Goal: Information Seeking & Learning: Check status

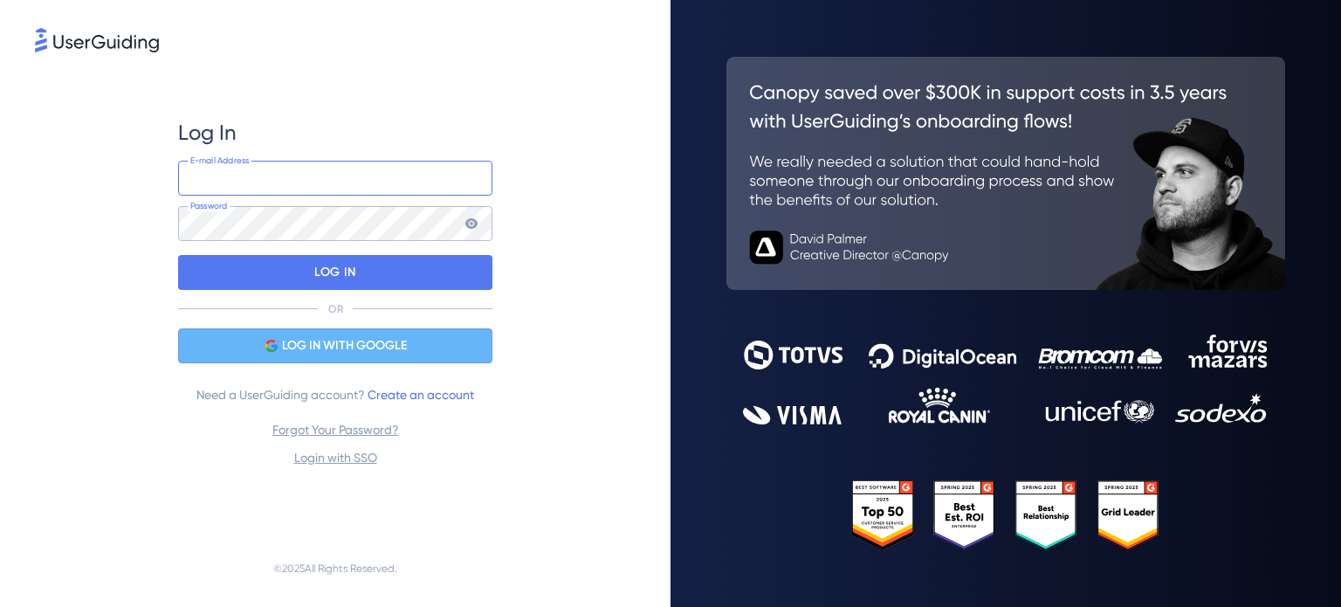
type input "[EMAIL_ADDRESS][DOMAIN_NAME]"
click at [358, 345] on span "LOG IN WITH GOOGLE" at bounding box center [344, 345] width 125 height 21
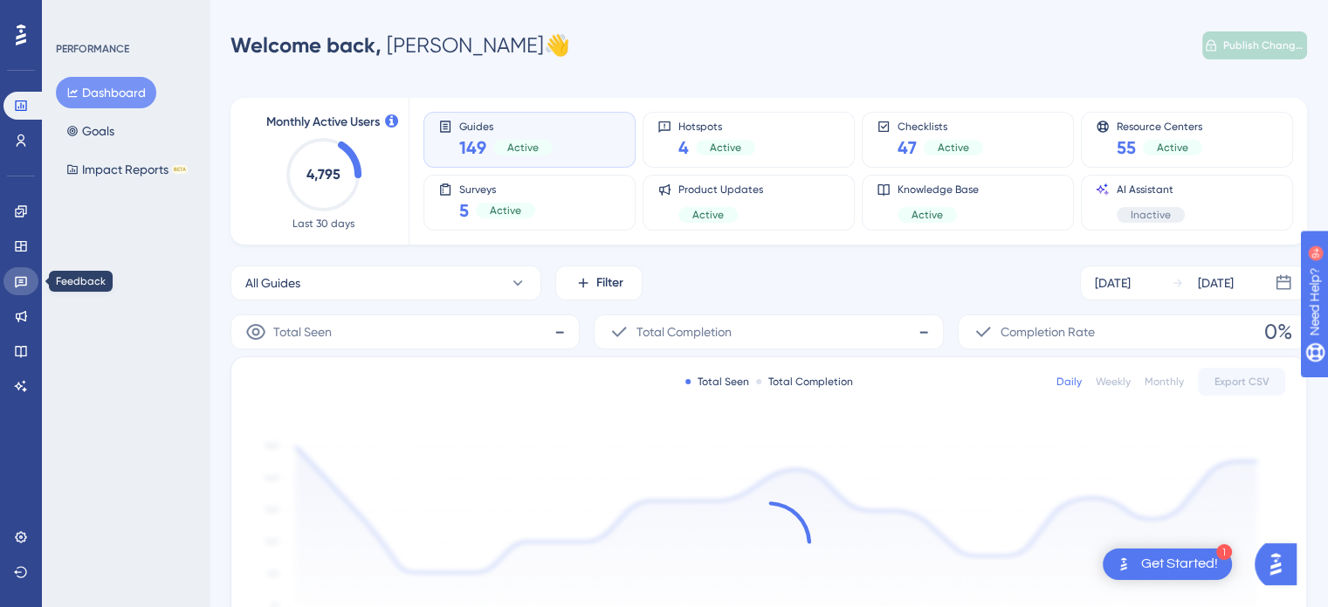
click at [15, 286] on icon at bounding box center [21, 282] width 12 height 11
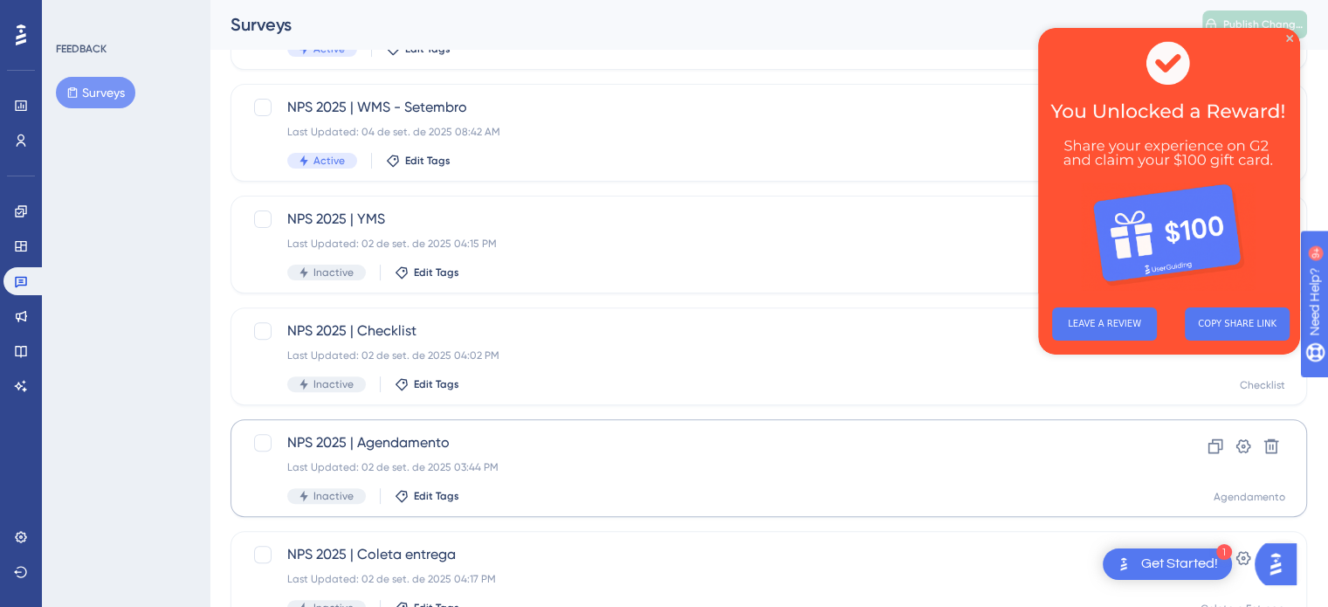
scroll to position [611, 0]
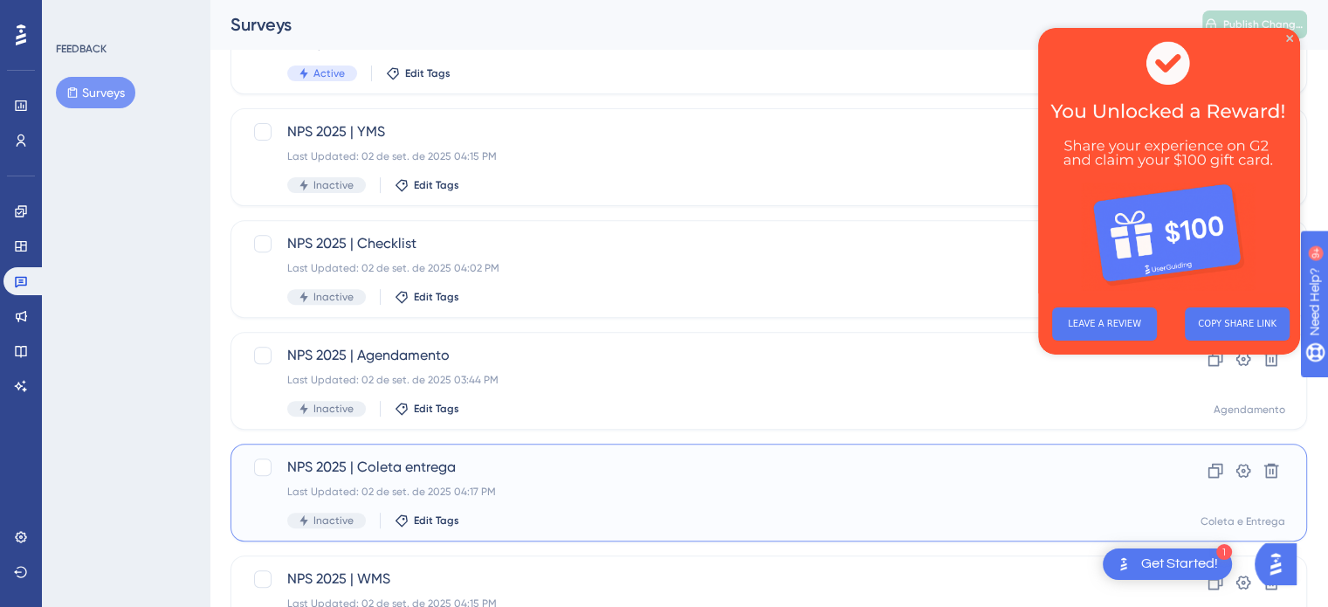
click at [587, 471] on span "NPS 2025 | Coleta entrega" at bounding box center [698, 467] width 823 height 21
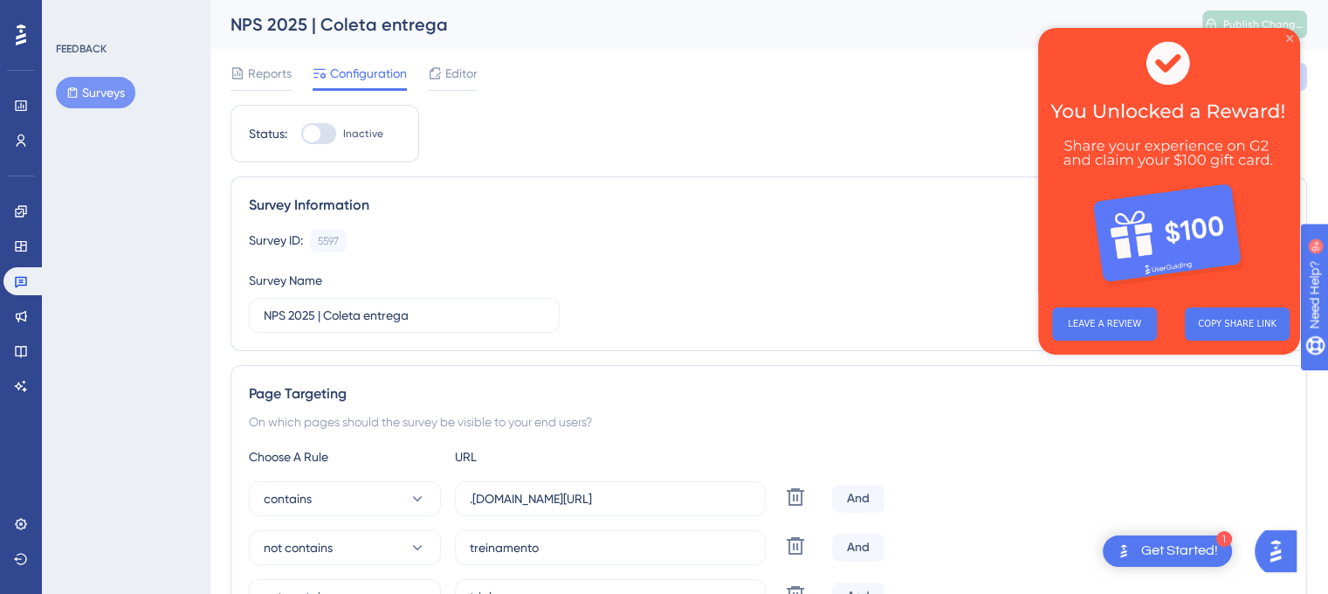
click at [1288, 38] on icon "Close Preview" at bounding box center [1289, 38] width 7 height 7
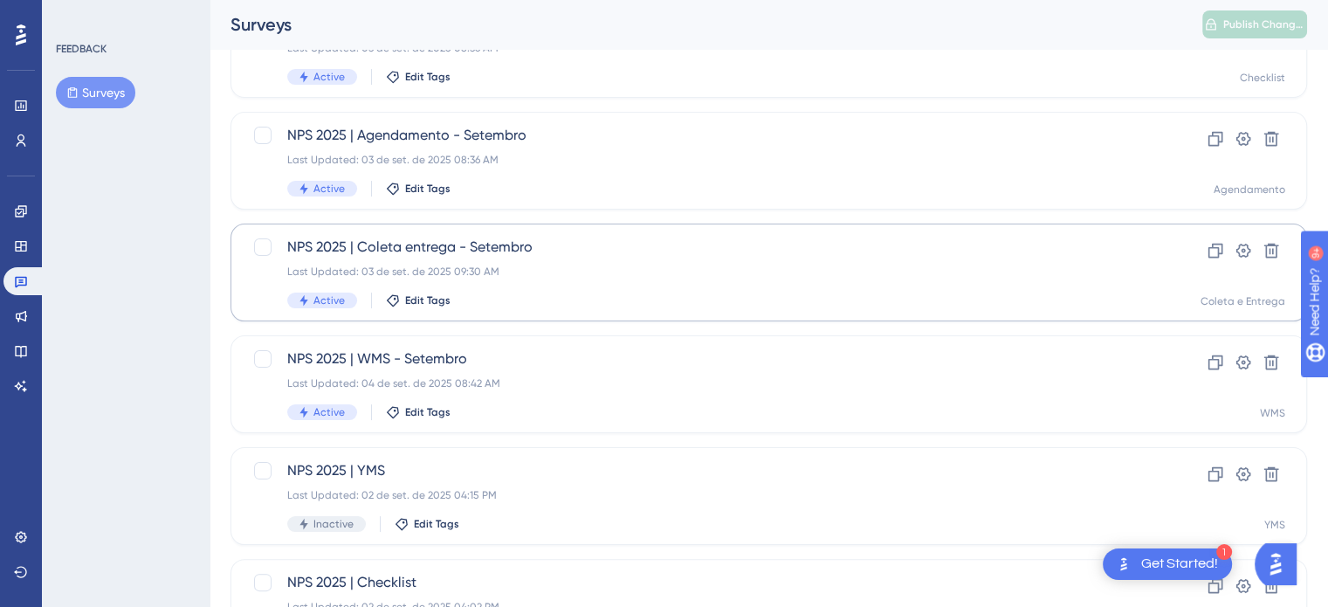
scroll to position [262, 0]
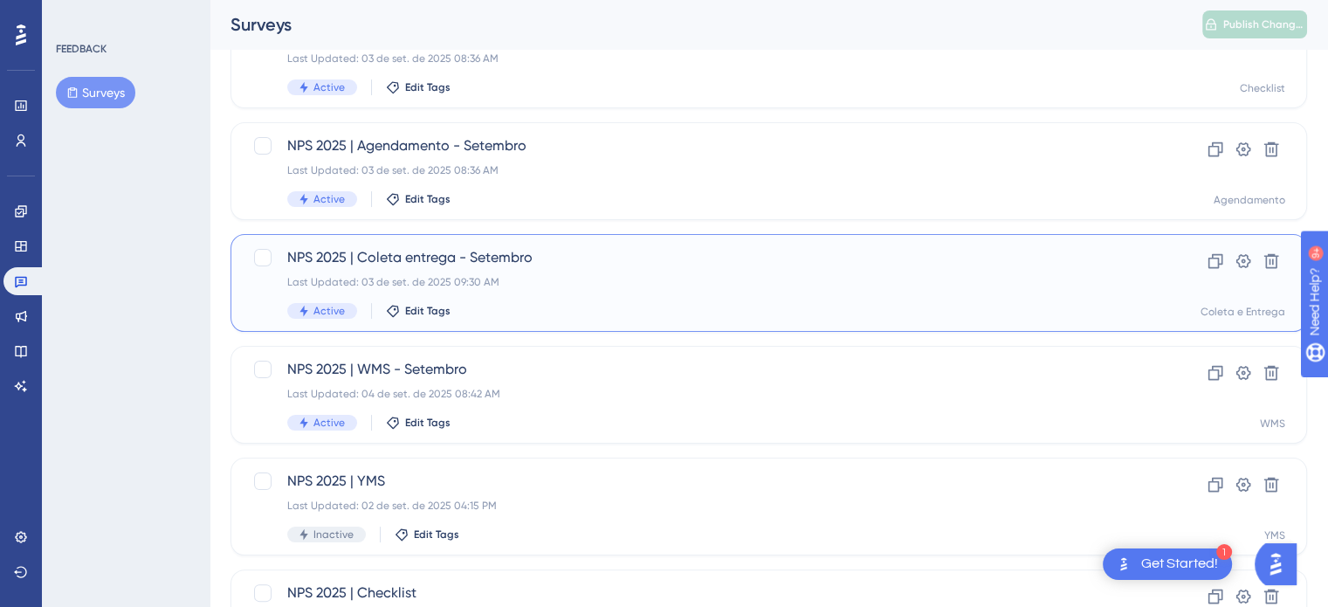
click at [702, 261] on span "NPS 2025 | Coleta entrega - Setembro" at bounding box center [698, 257] width 823 height 21
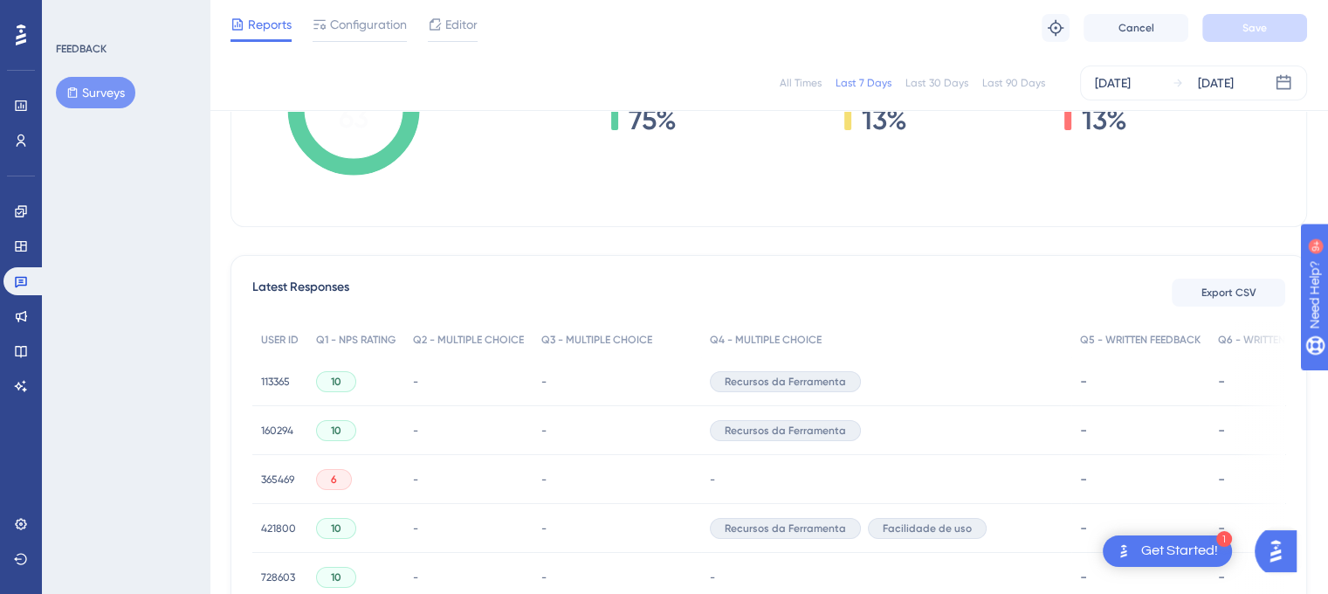
scroll to position [643, 0]
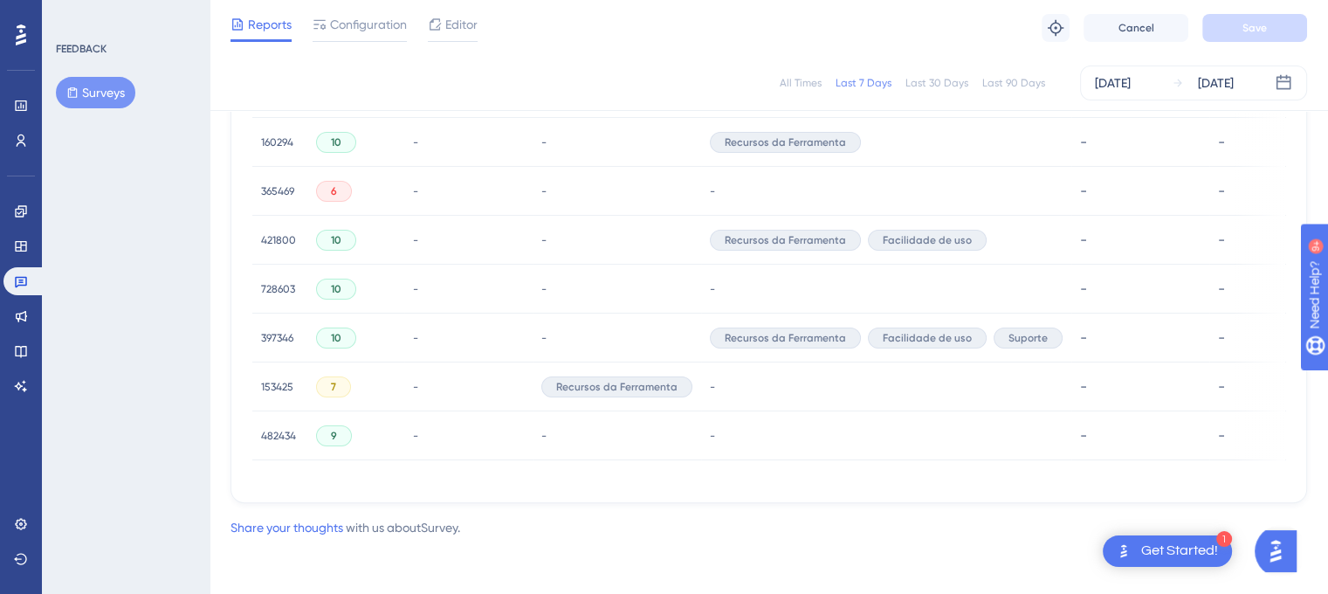
click at [277, 184] on span "365469" at bounding box center [277, 191] width 33 height 14
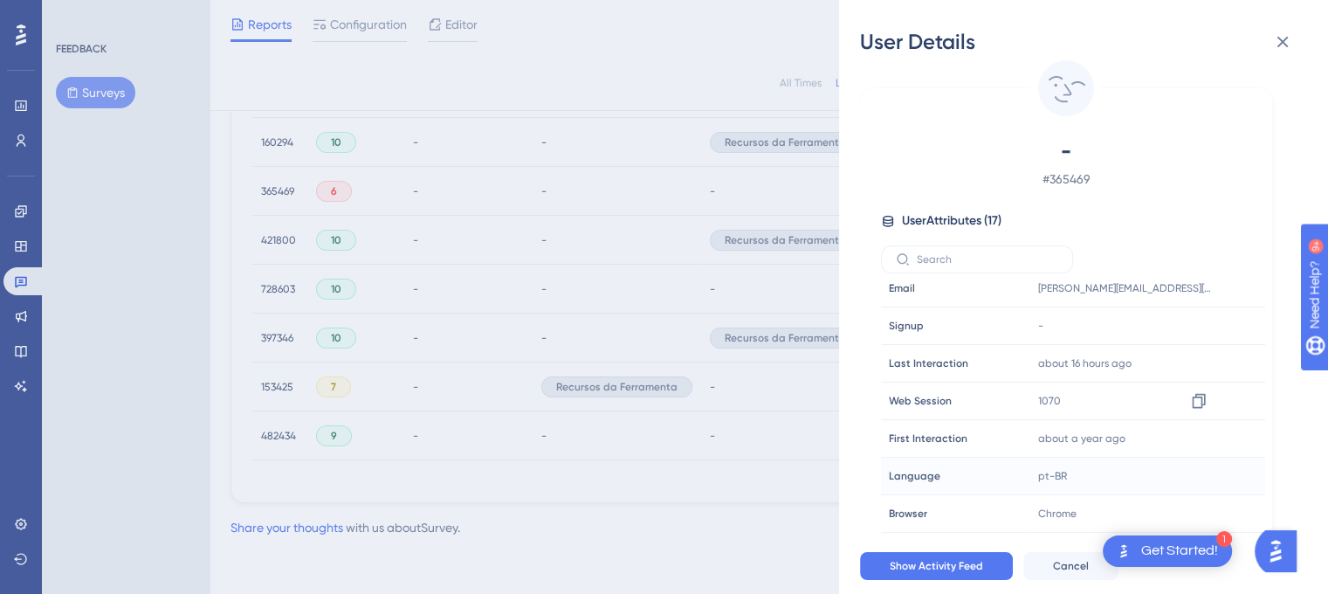
scroll to position [0, 0]
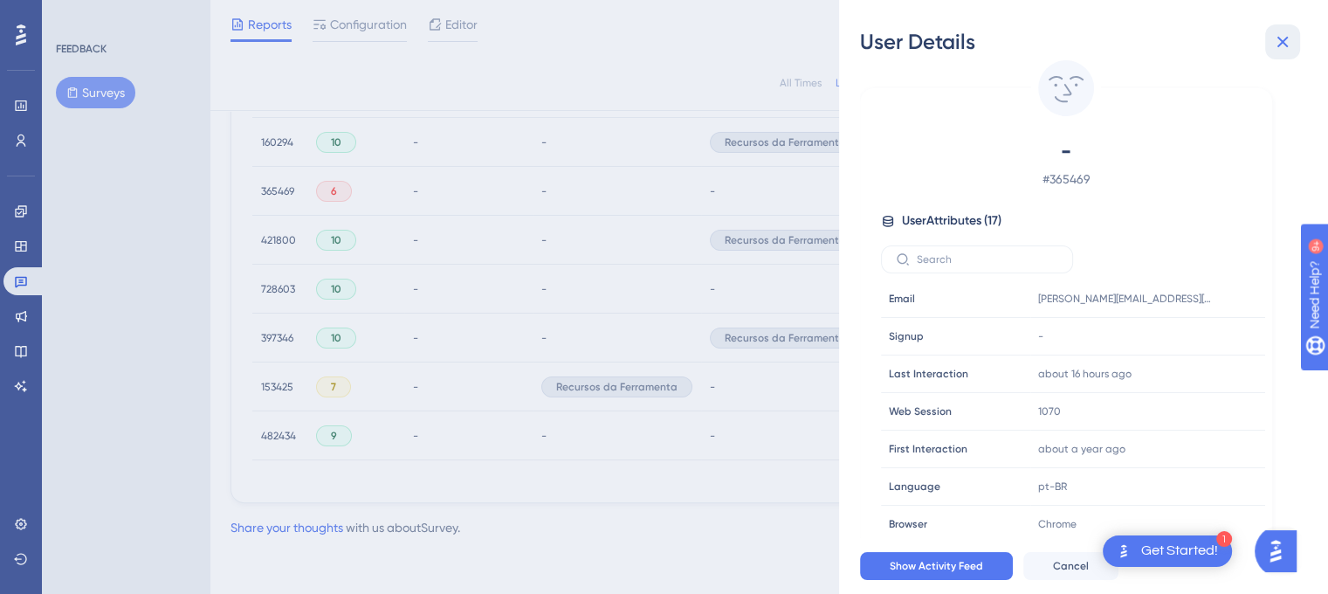
click at [1291, 44] on icon at bounding box center [1282, 41] width 21 height 21
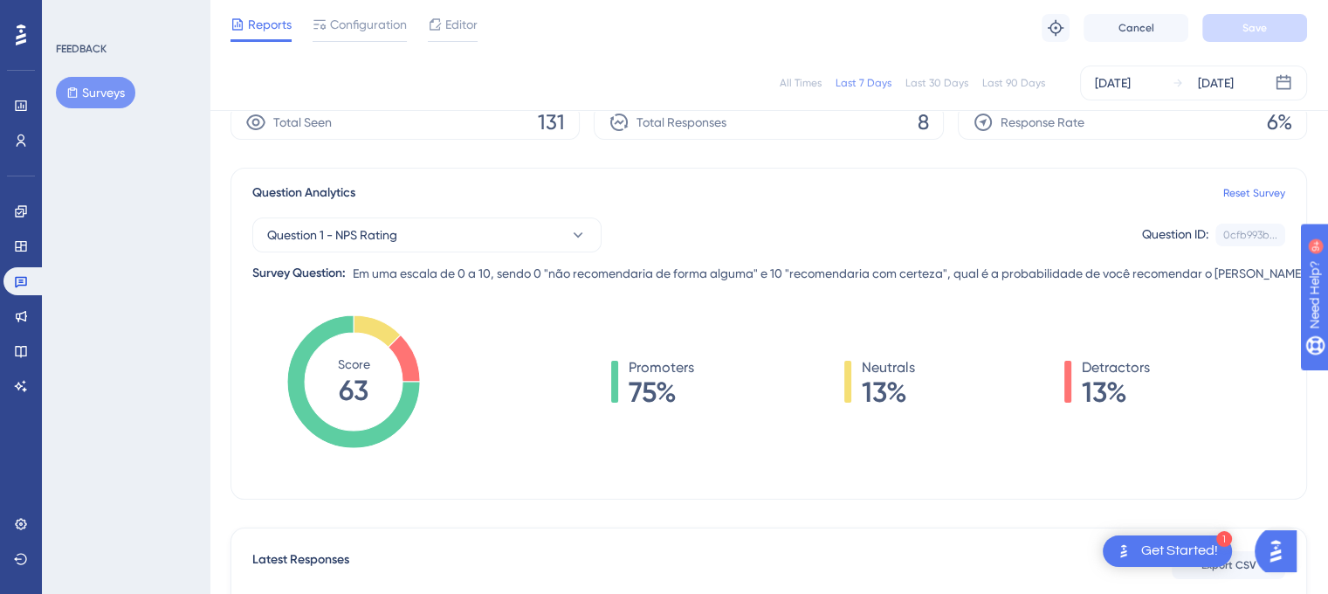
scroll to position [119, 0]
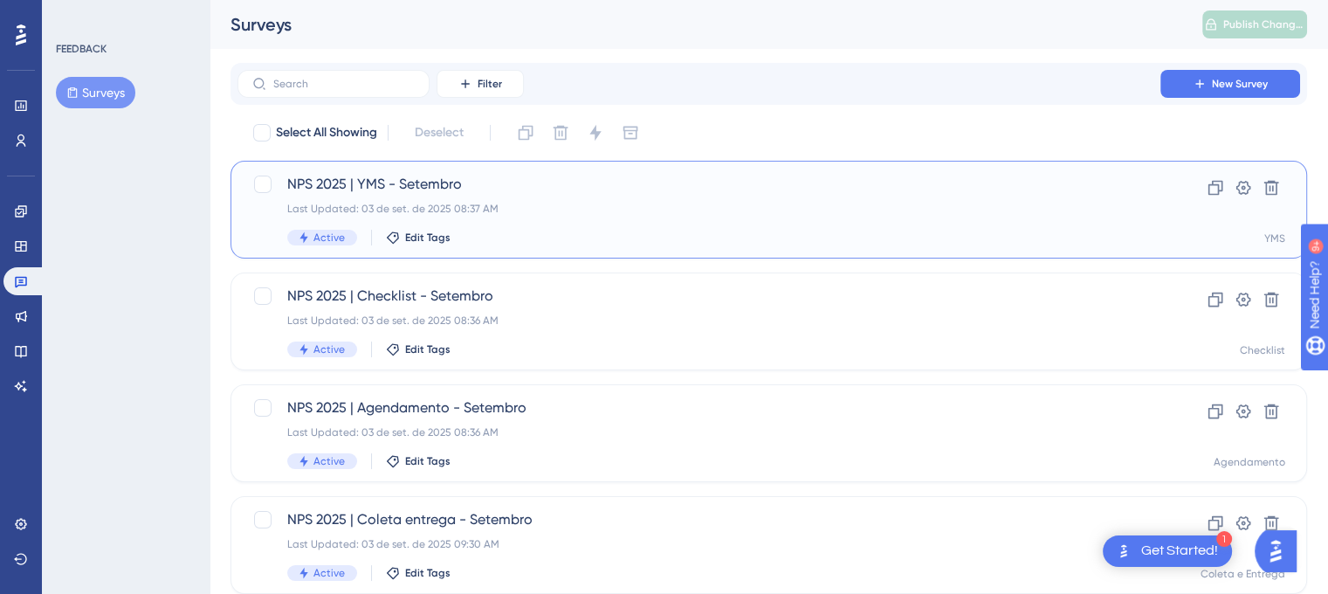
click at [614, 229] on div "NPS 2025 | YMS - Setembro Last Updated: [DATE] 08:37 AM Active Edit Tags" at bounding box center [698, 210] width 823 height 72
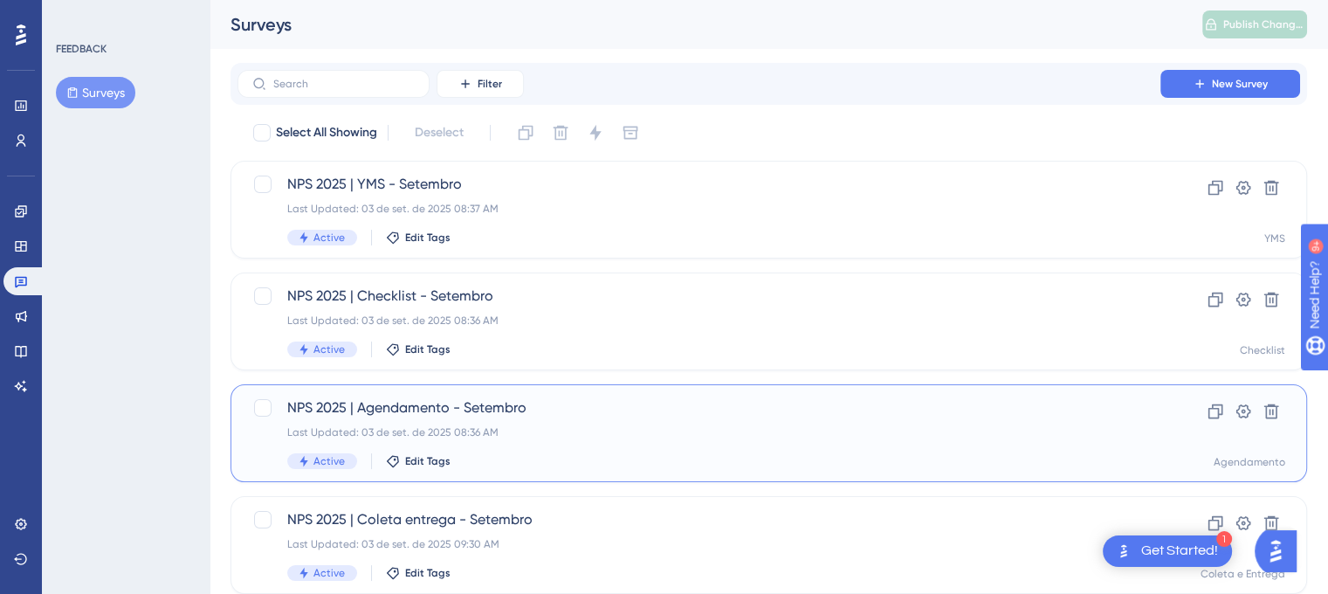
click at [608, 428] on div "Last Updated: 03 de set. de 2025 08:36 AM" at bounding box center [698, 432] width 823 height 14
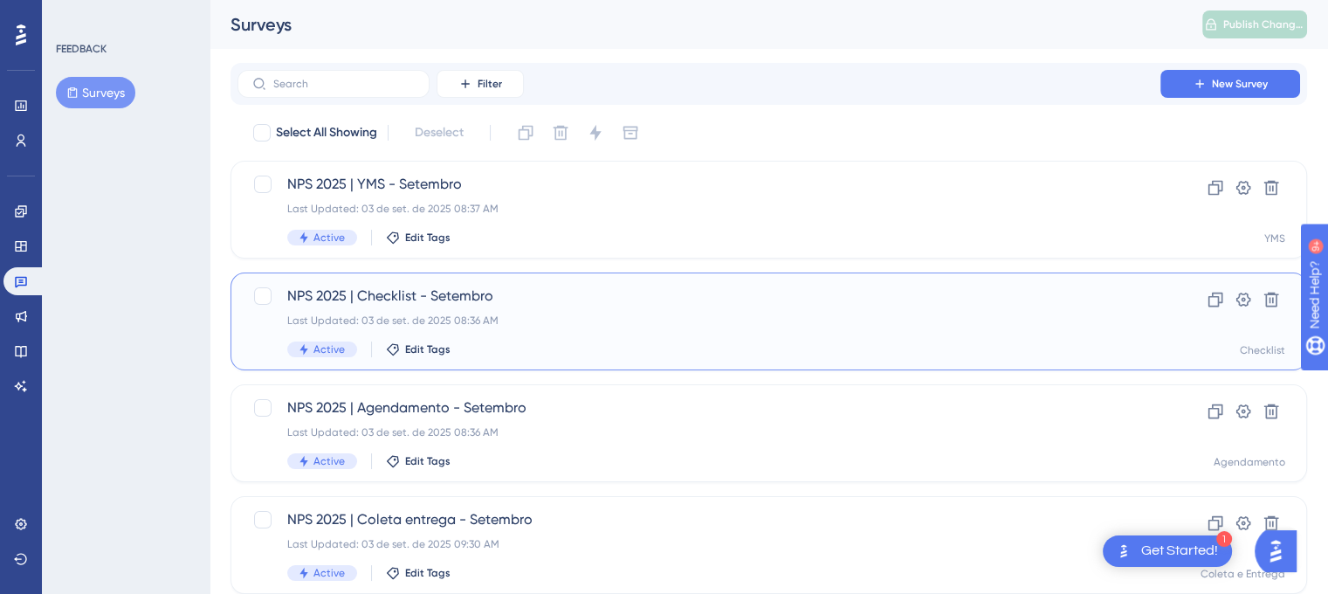
click at [646, 300] on span "NPS 2025 | Checklist - Setembro" at bounding box center [698, 295] width 823 height 21
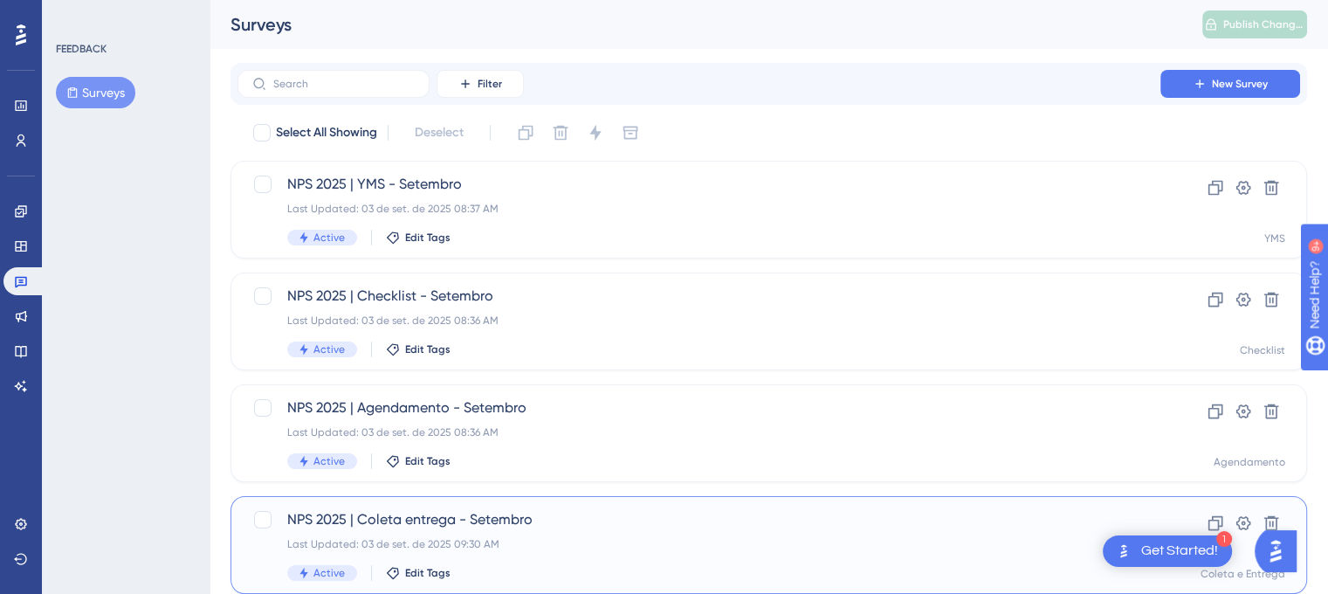
click at [597, 526] on span "NPS 2025 | Coleta entrega - Setembro" at bounding box center [698, 519] width 823 height 21
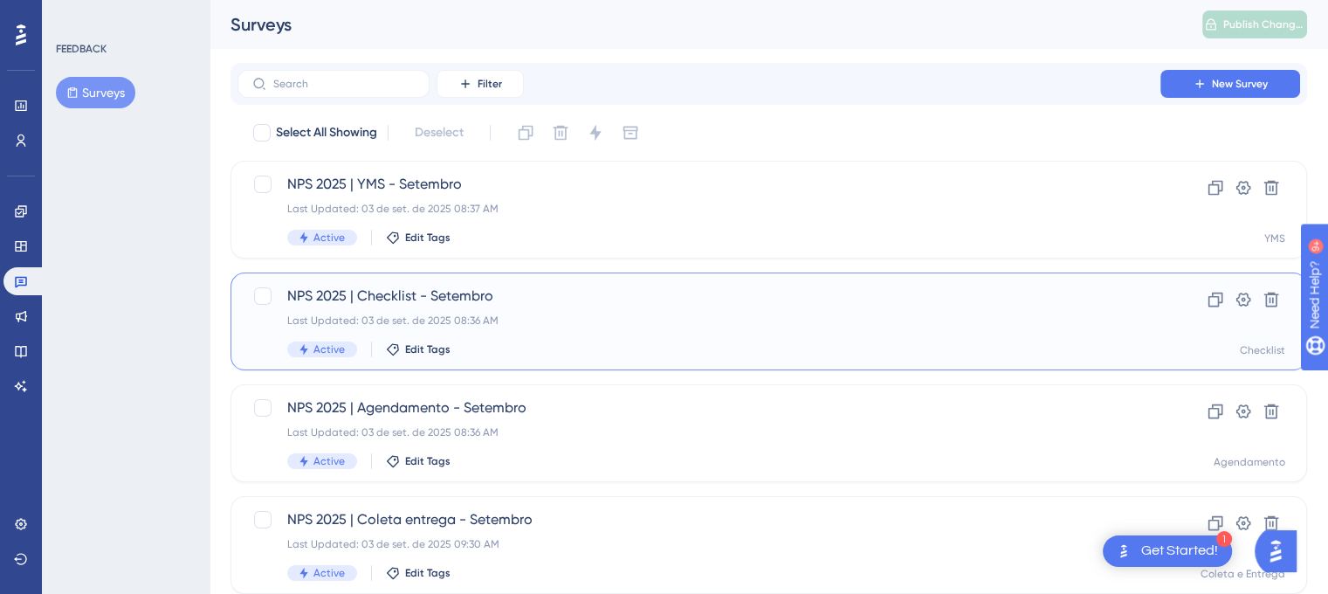
click at [604, 331] on div "NPS 2025 | Checklist - Setembro Last Updated: [DATE] 08:36 AM Active Edit Tags" at bounding box center [698, 321] width 823 height 72
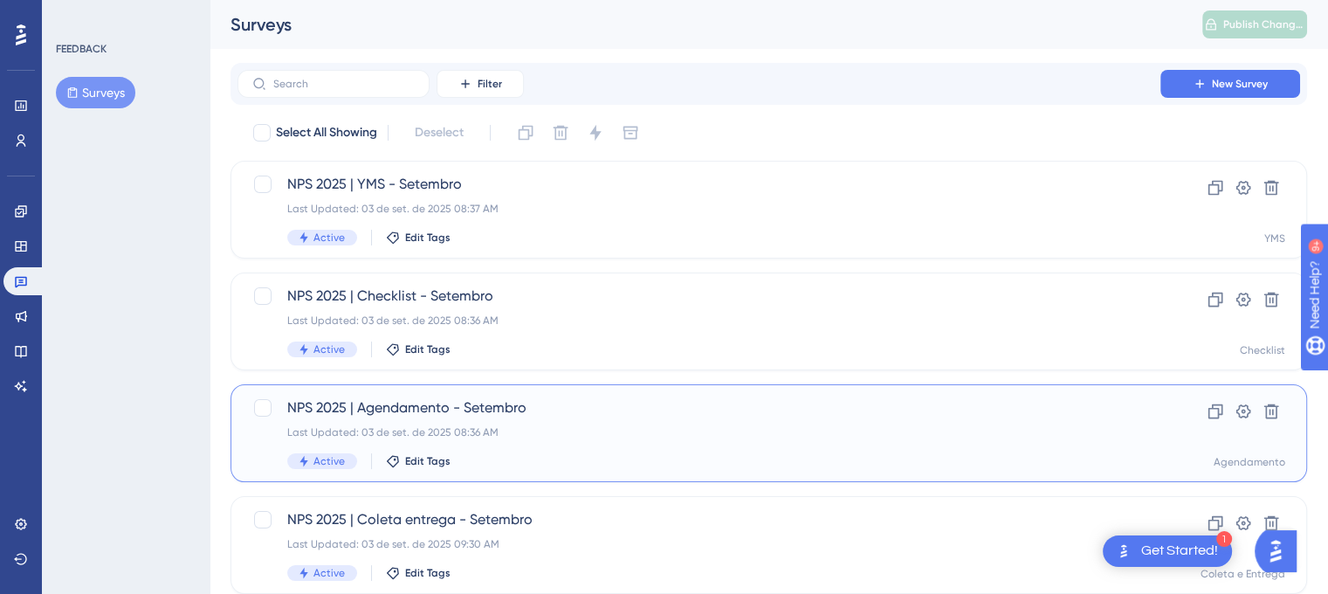
click at [581, 404] on span "NPS 2025 | Agendamento - Setembro" at bounding box center [698, 407] width 823 height 21
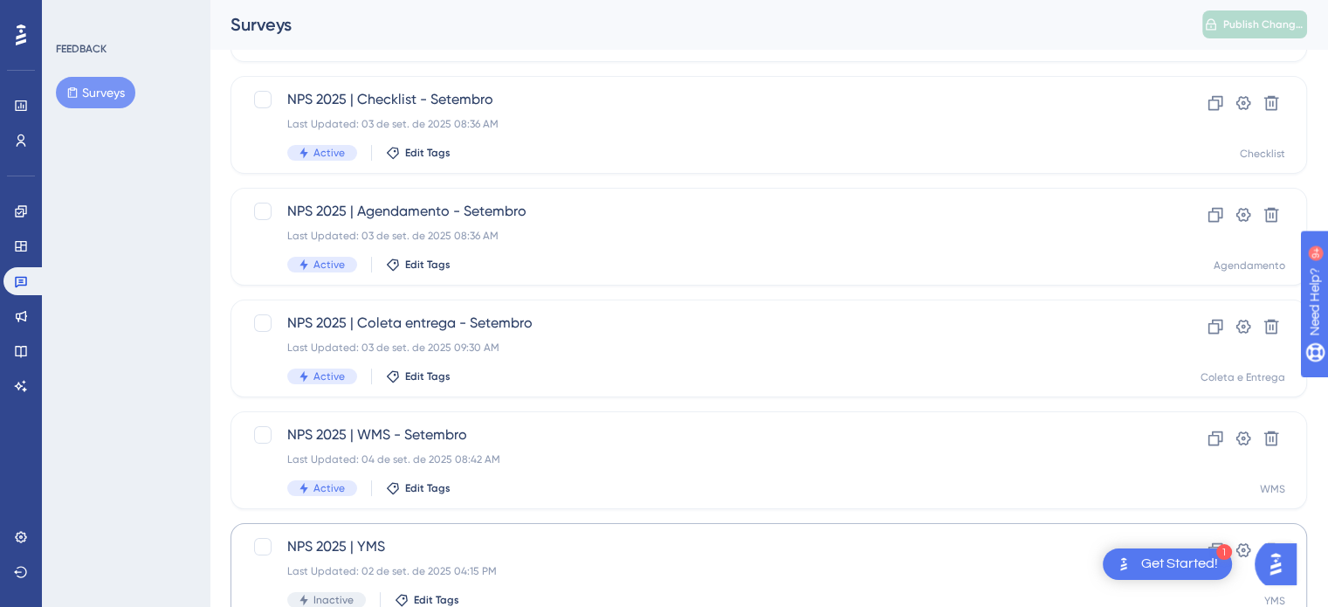
scroll to position [262, 0]
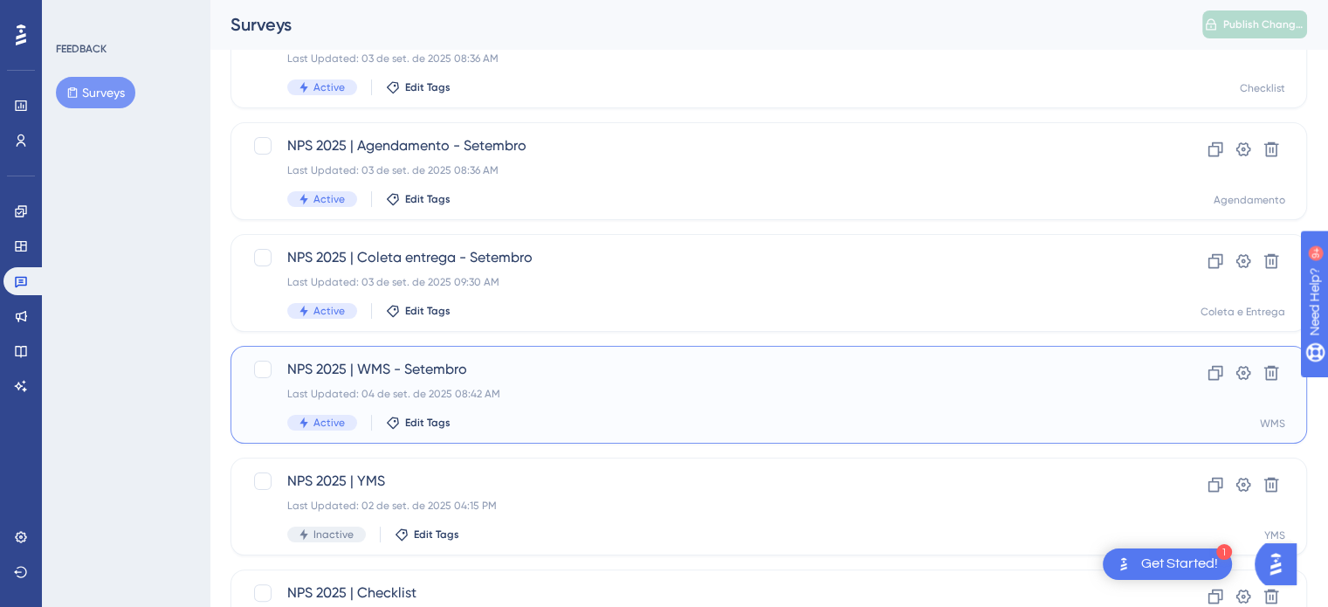
click at [572, 423] on div "Active Edit Tags" at bounding box center [698, 423] width 823 height 16
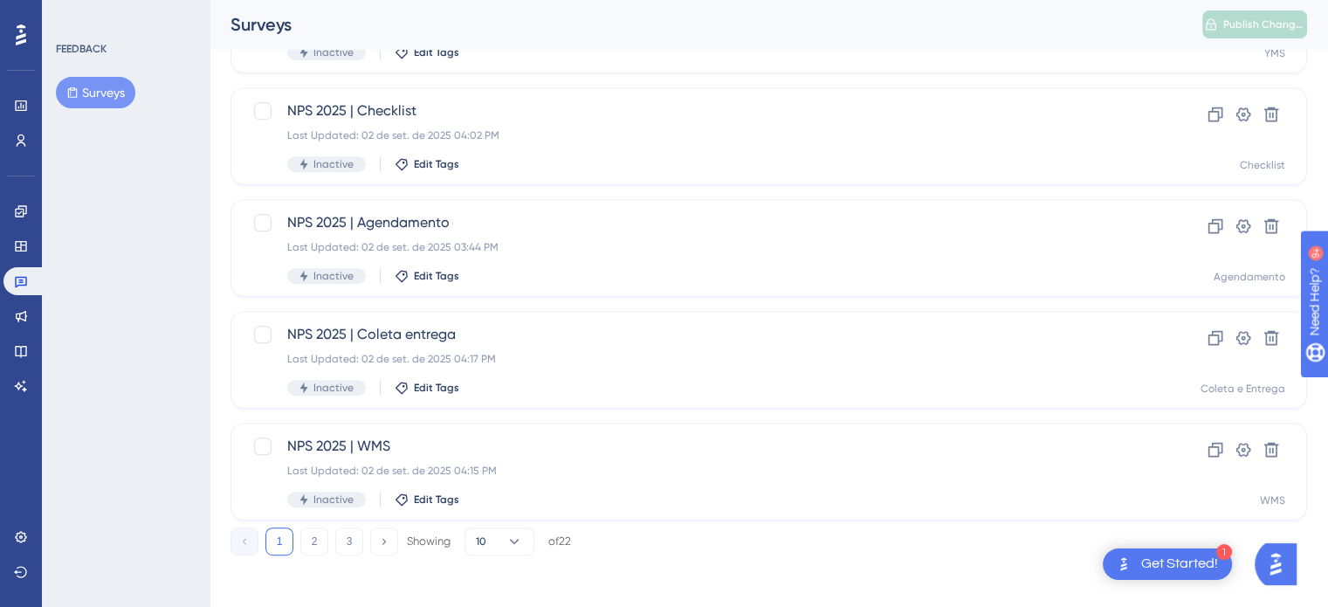
scroll to position [747, 0]
